Goal: Task Accomplishment & Management: Manage account settings

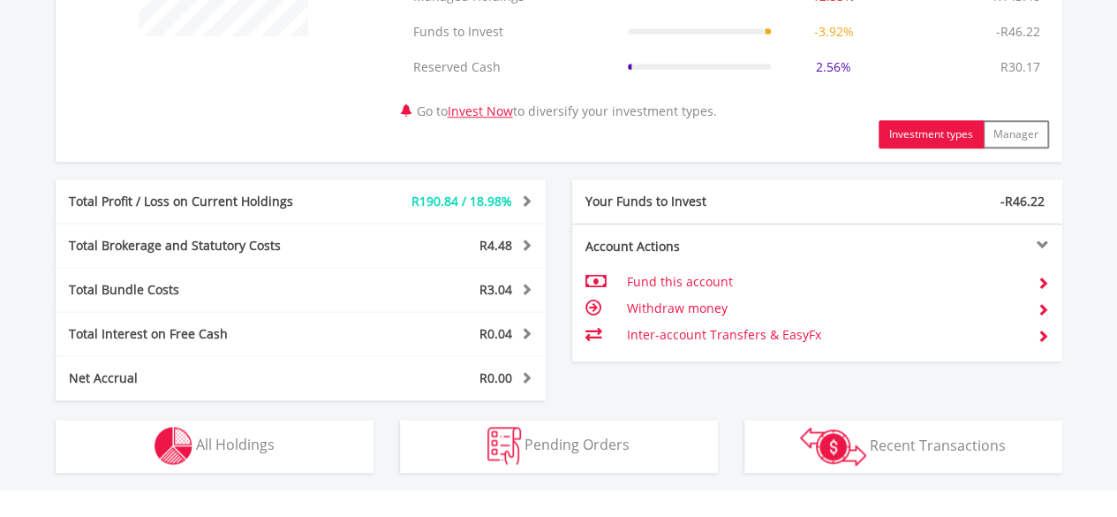
scroll to position [816, 0]
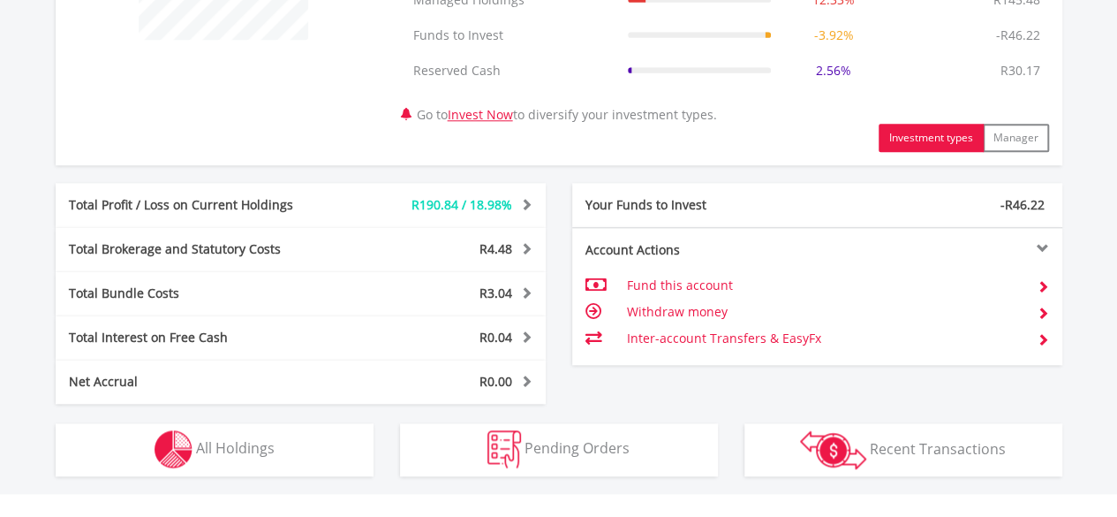
click at [1033, 242] on div at bounding box center [939, 248] width 245 height 12
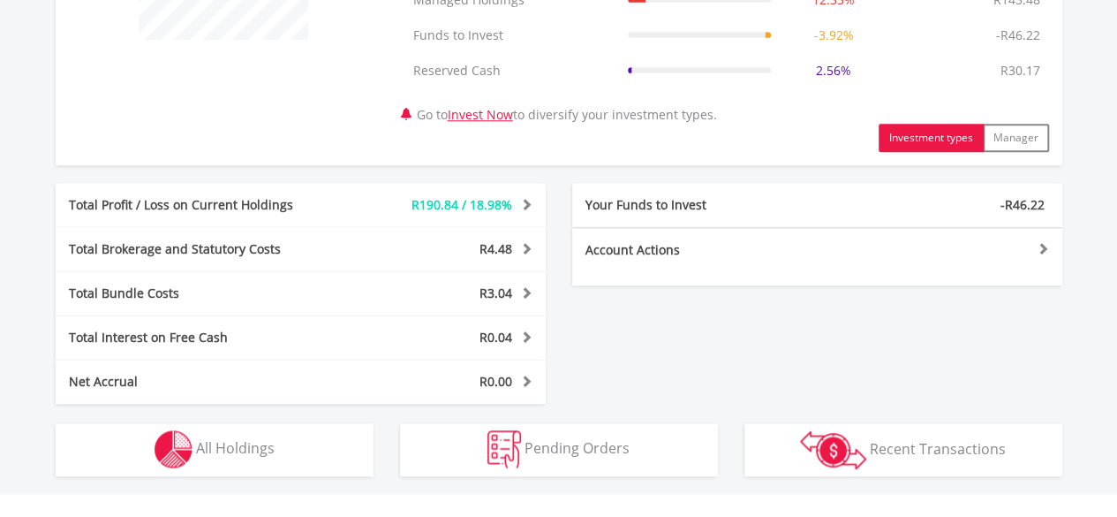
click at [1033, 242] on div at bounding box center [939, 248] width 245 height 12
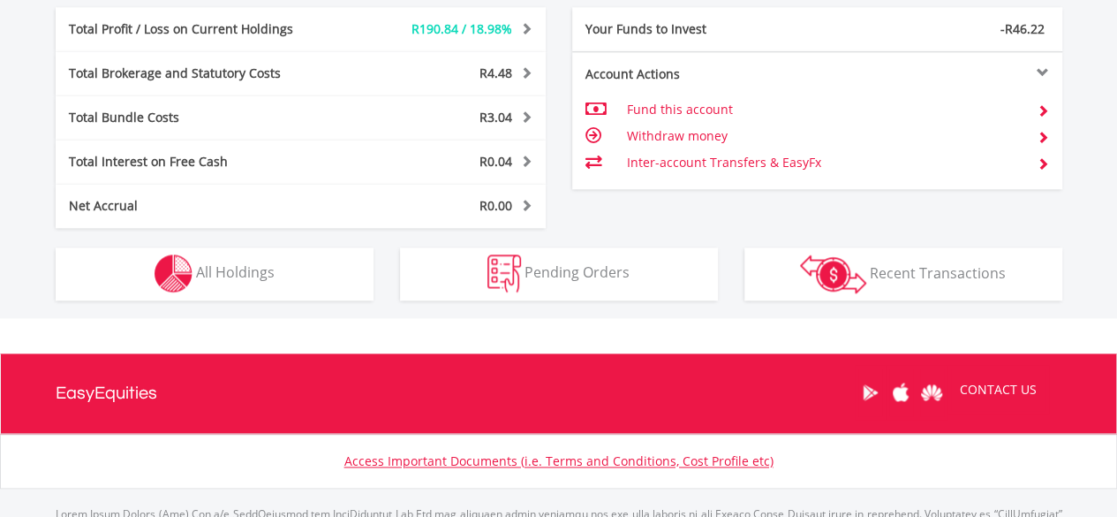
scroll to position [993, 0]
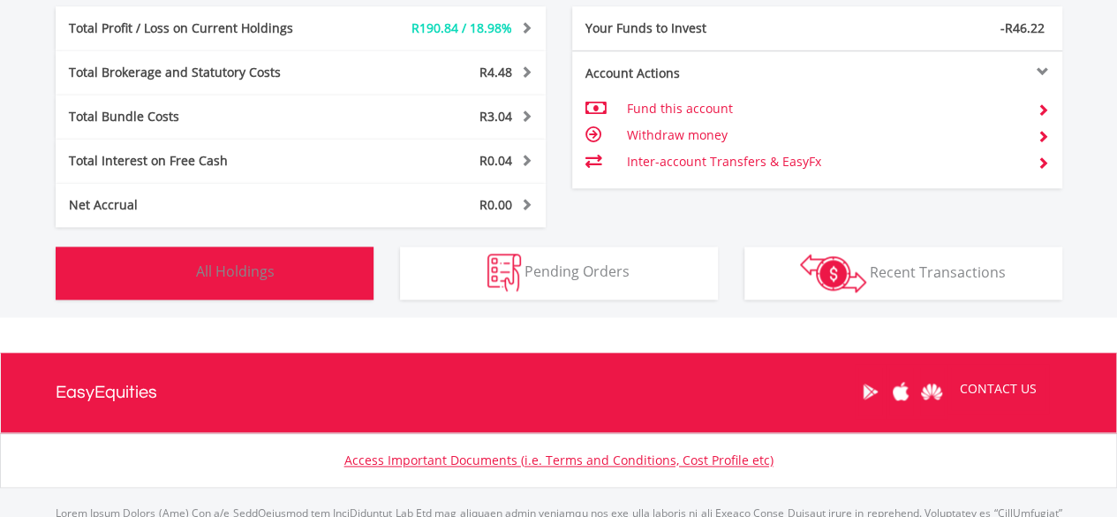
click at [307, 269] on button "Holdings All Holdings" at bounding box center [215, 272] width 318 height 53
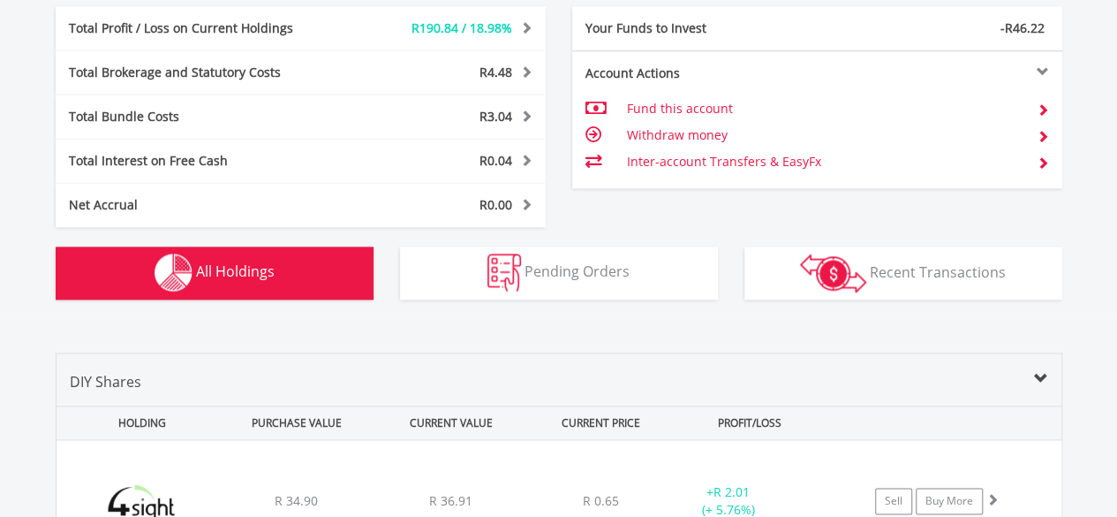
scroll to position [1344, 0]
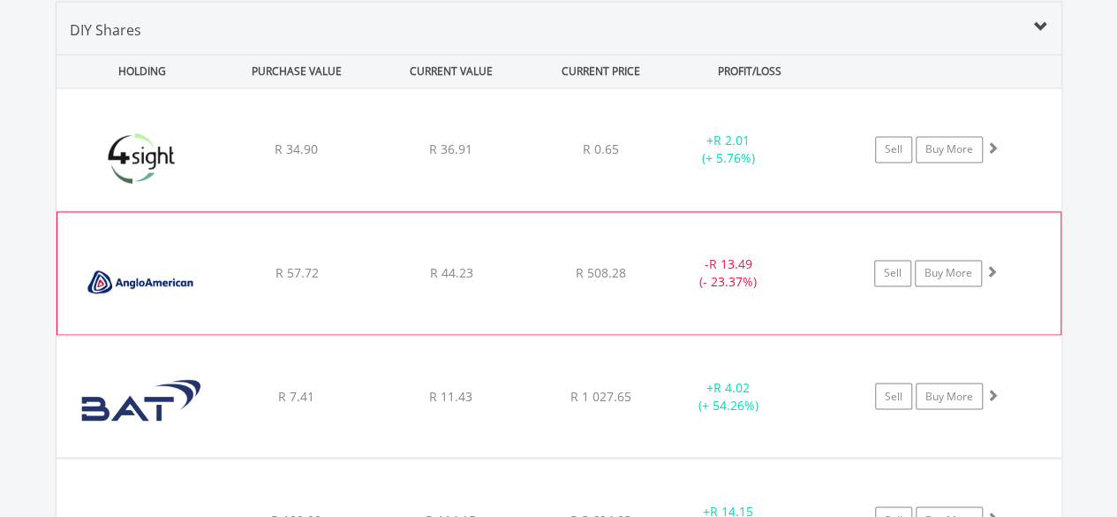
click at [991, 265] on span at bounding box center [991, 271] width 12 height 12
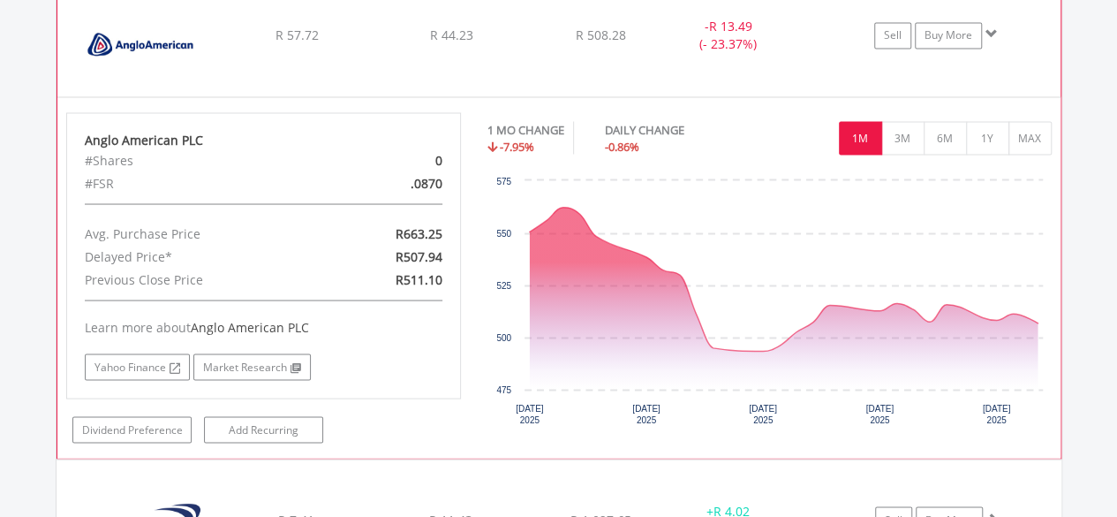
scroll to position [1609, 0]
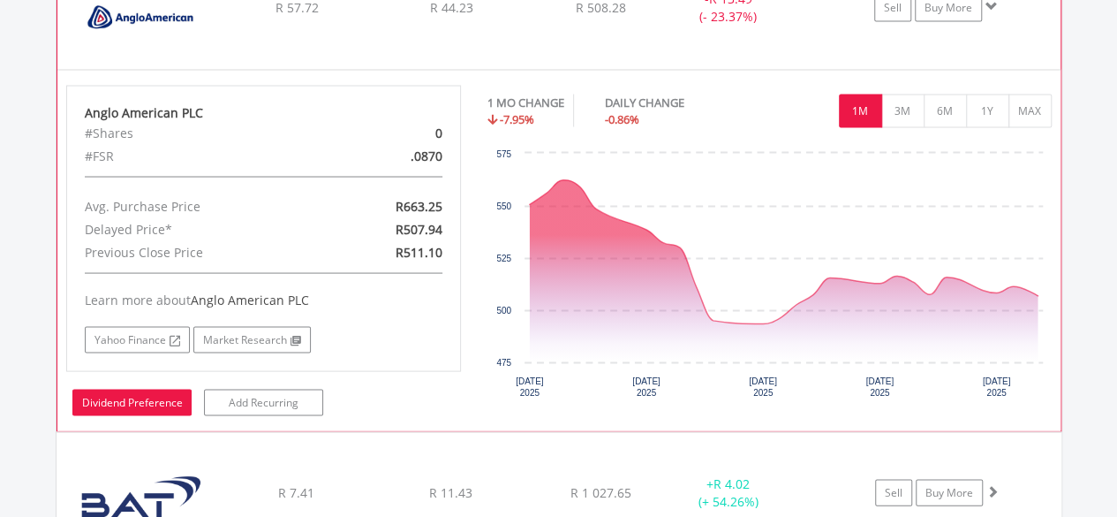
click at [160, 396] on link "Dividend Preference" at bounding box center [131, 402] width 119 height 26
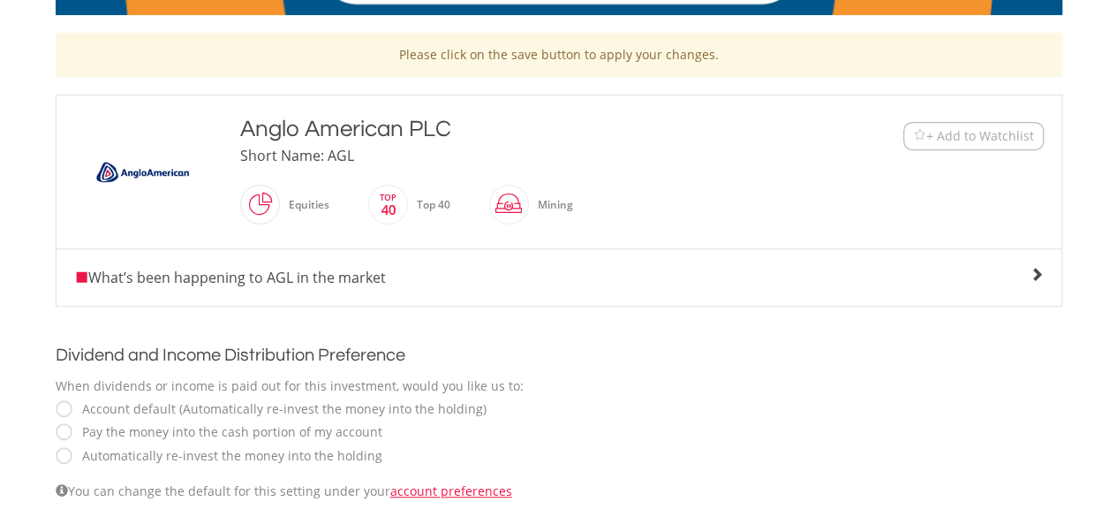
scroll to position [530, 0]
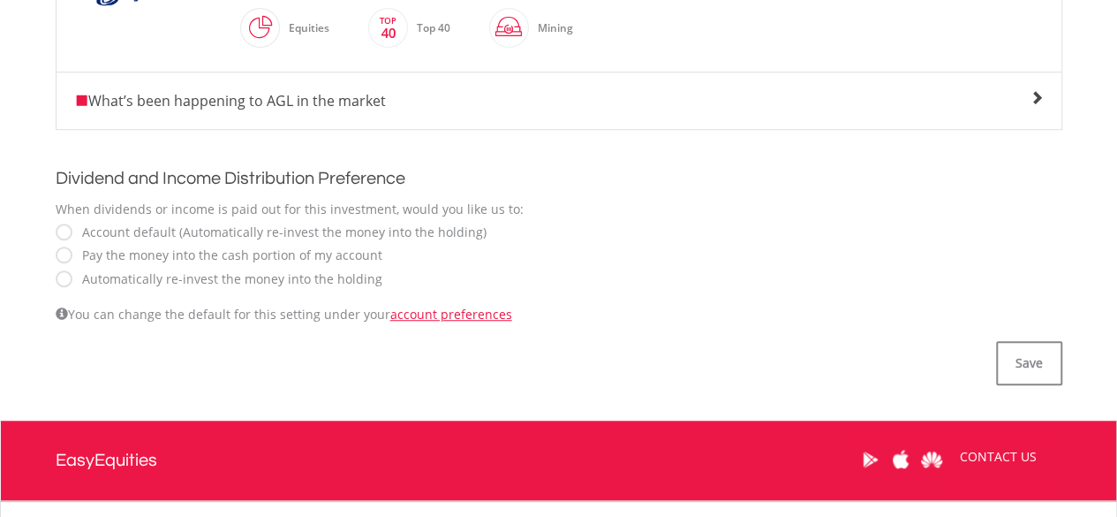
click at [73, 230] on label "Account default (Automatically re-invest the money into the holding)" at bounding box center [279, 232] width 413 height 18
click at [1015, 364] on button "Save" at bounding box center [1029, 363] width 66 height 44
